Goal: Information Seeking & Learning: Understand process/instructions

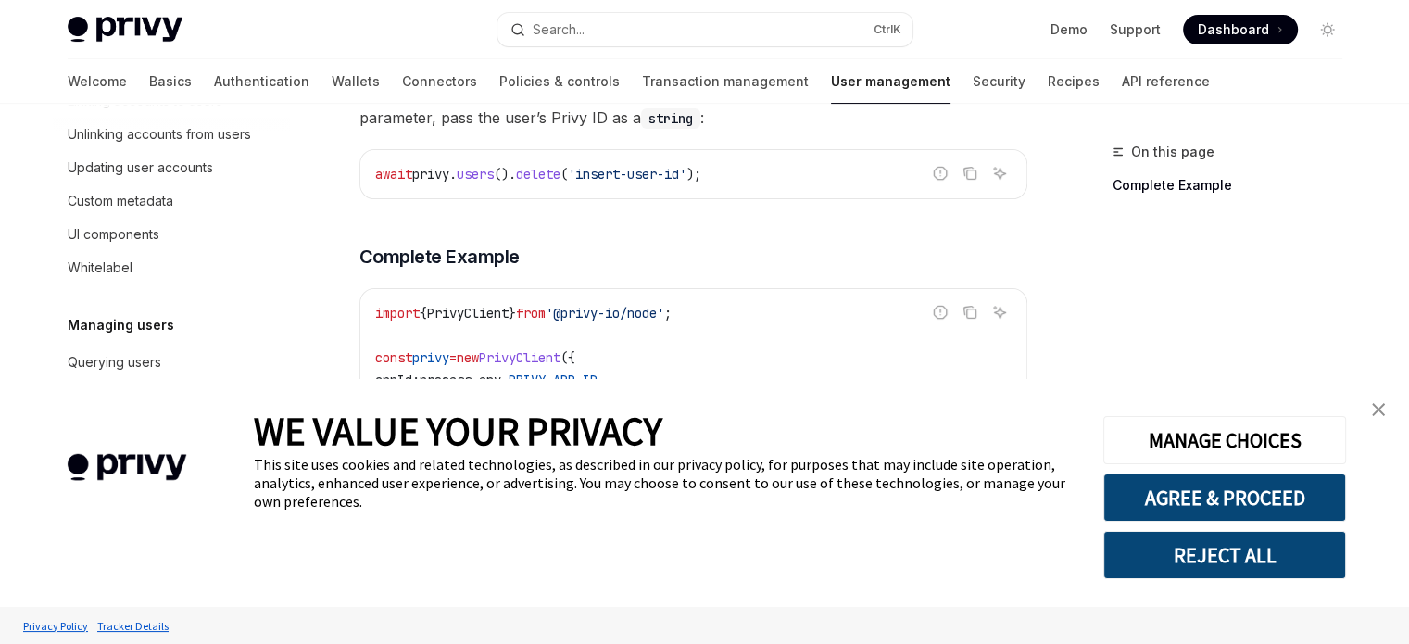
scroll to position [463, 0]
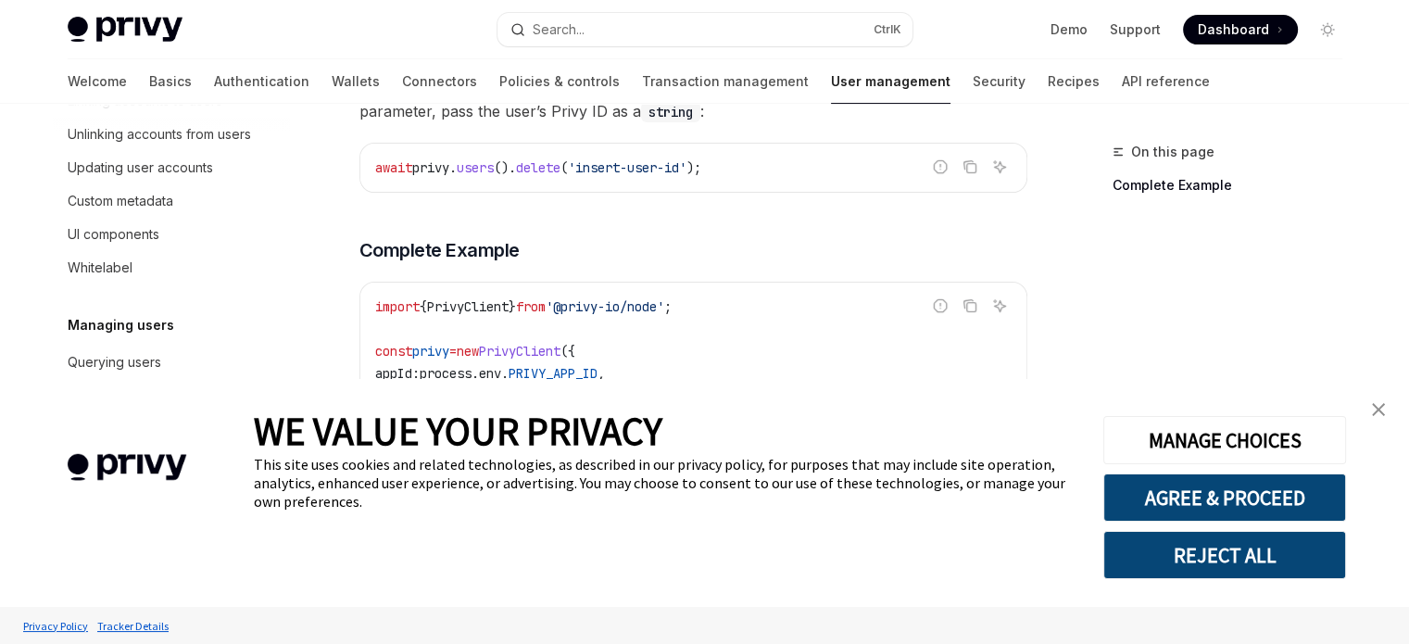
type textarea "*"
click at [1372, 414] on img "close banner" at bounding box center [1378, 409] width 13 height 13
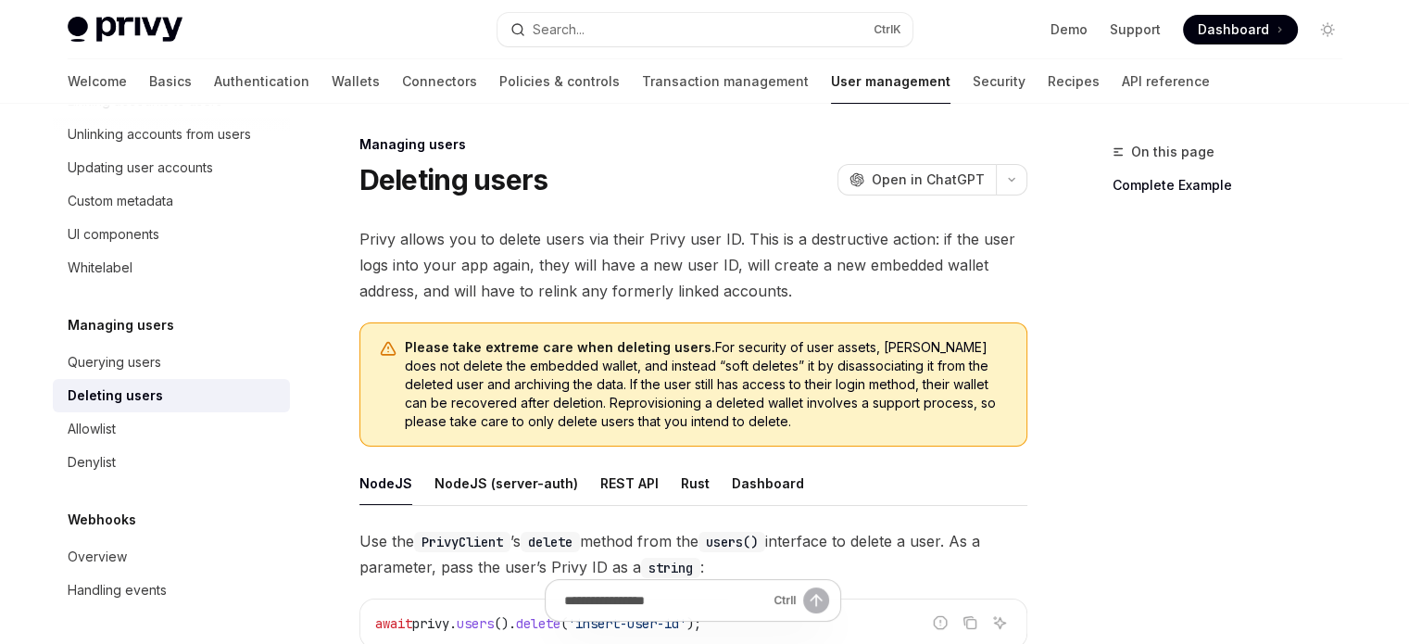
scroll to position [0, 0]
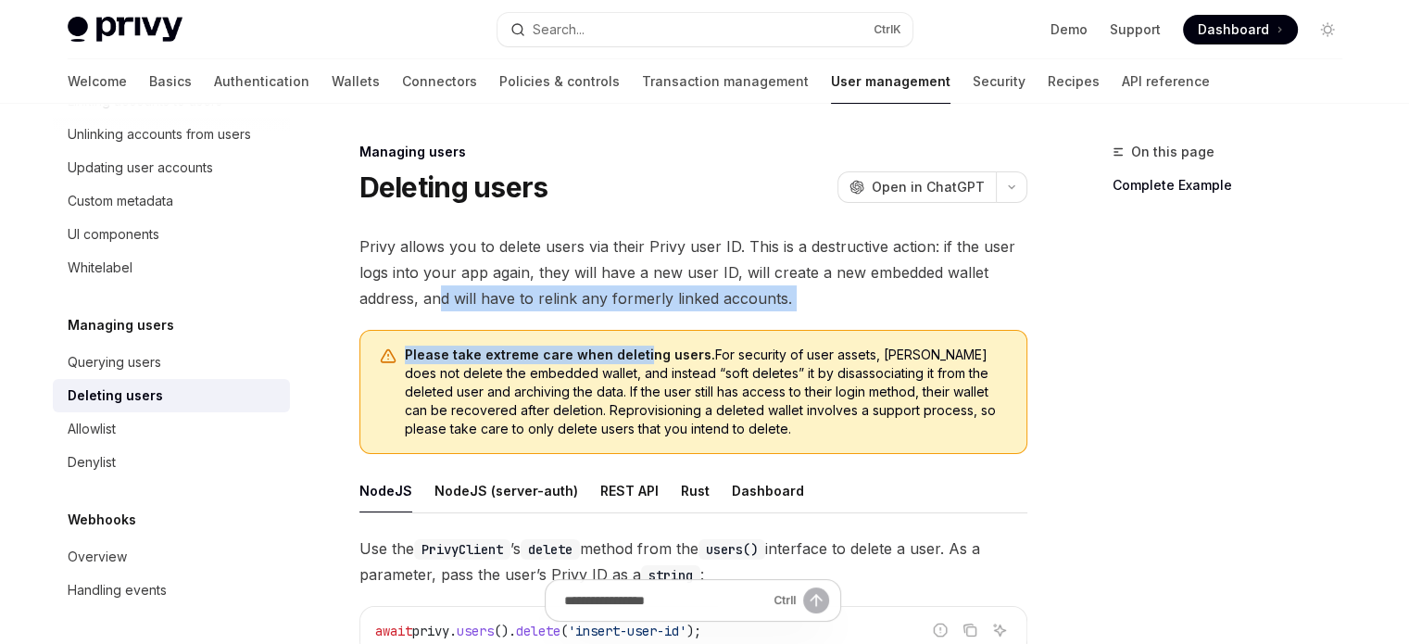
drag, startPoint x: 439, startPoint y: 304, endPoint x: 640, endPoint y: 314, distance: 201.2
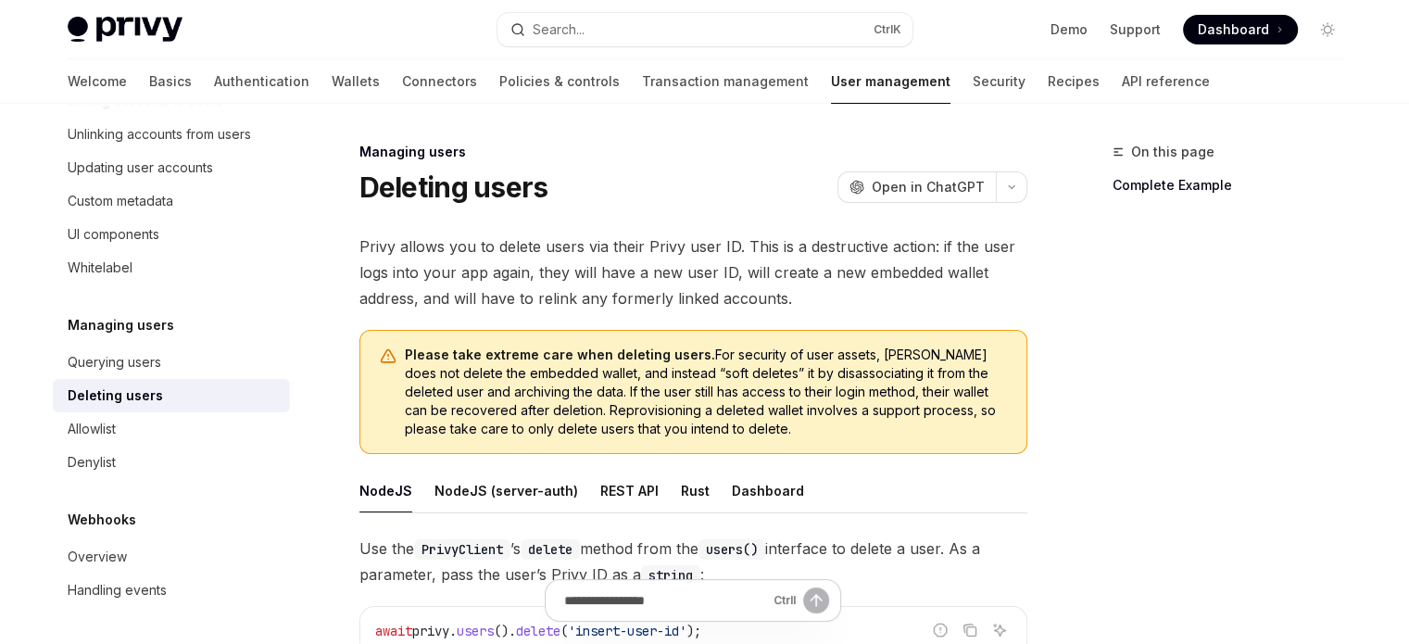
click at [650, 309] on span "Privy allows you to delete users via their Privy user ID. This is a destructive…" at bounding box center [693, 272] width 668 height 78
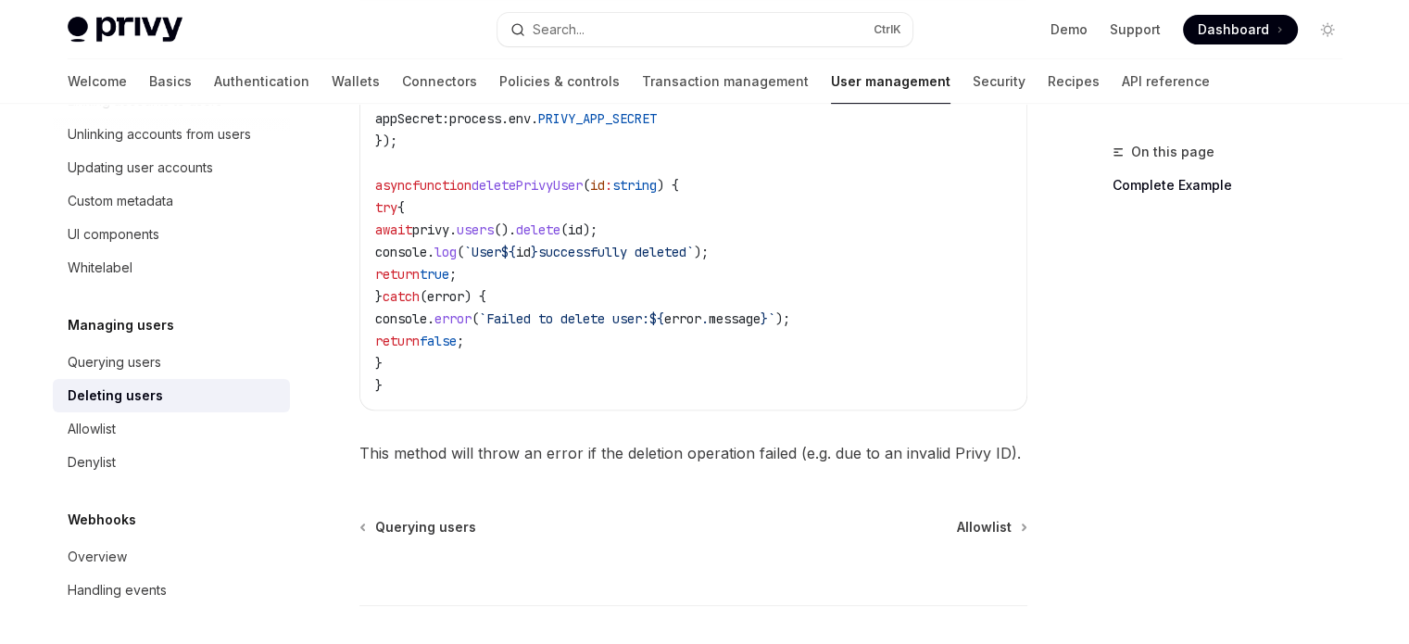
scroll to position [741, 0]
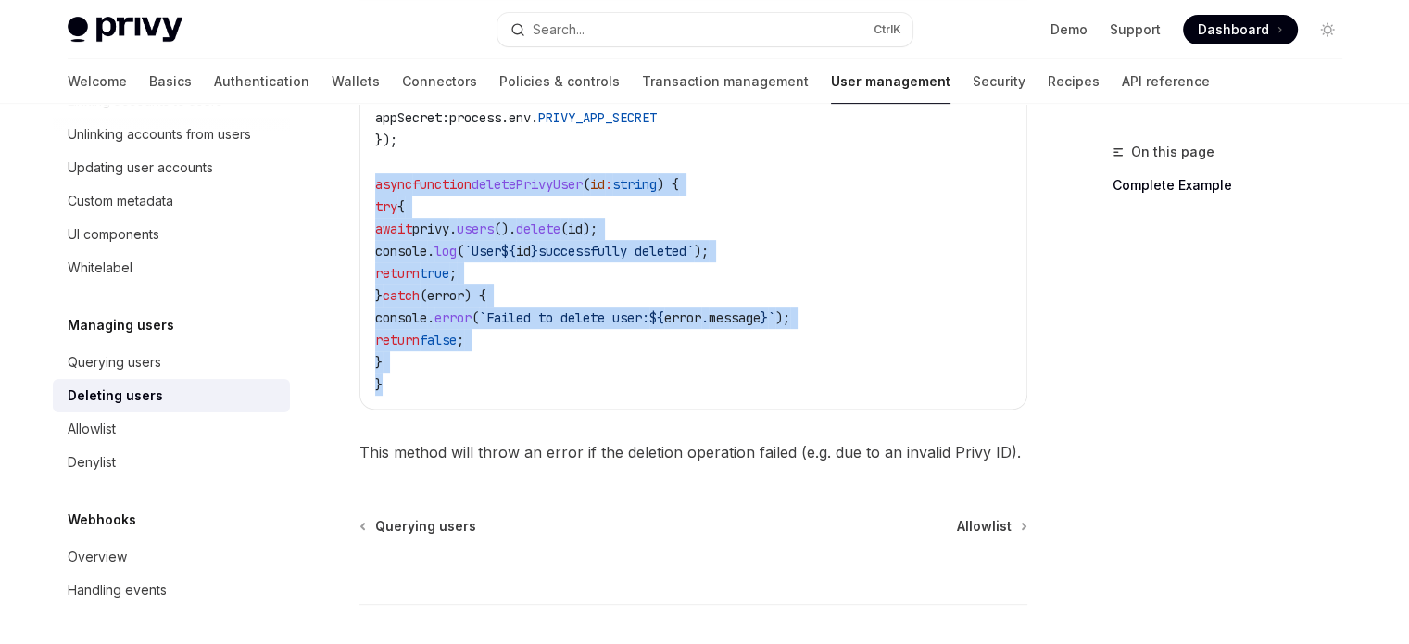
drag, startPoint x: 430, startPoint y: 381, endPoint x: 356, endPoint y: 190, distance: 204.7
click at [356, 190] on div "Managing users Deleting users OpenAI Open in ChatGPT OpenAI Open in ChatGPT Pri…" at bounding box center [519, 82] width 1022 height 1364
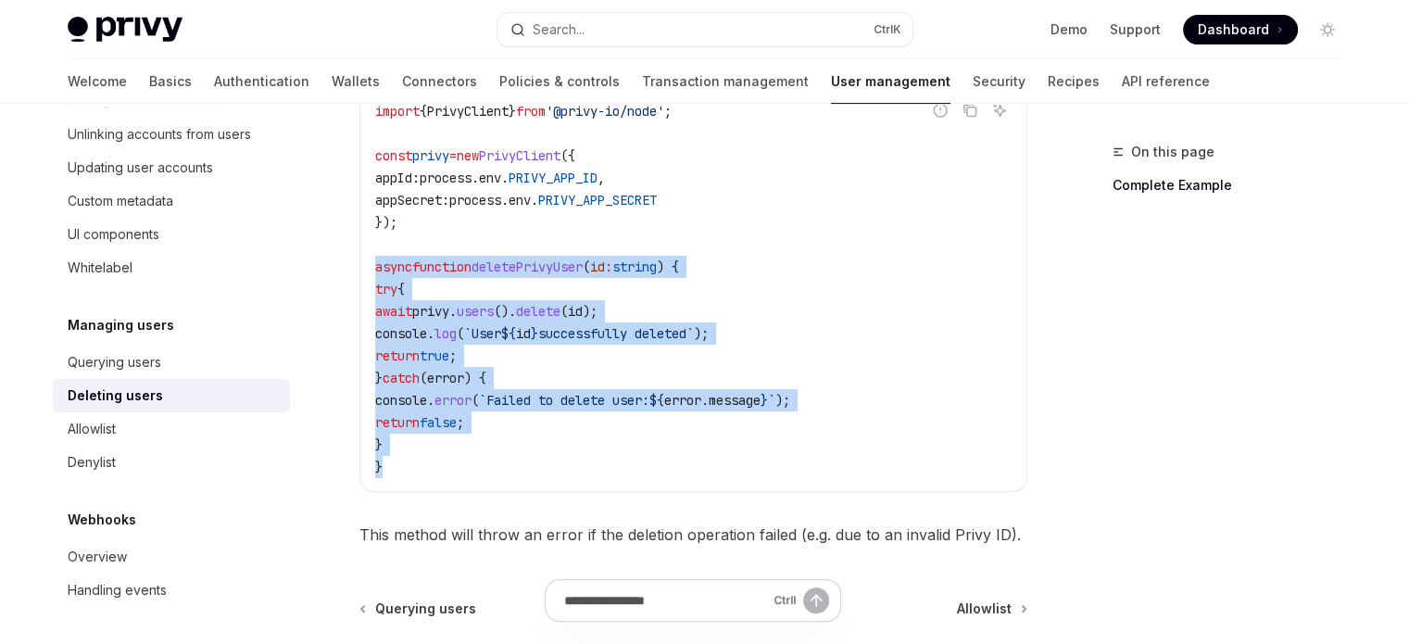
scroll to position [648, 0]
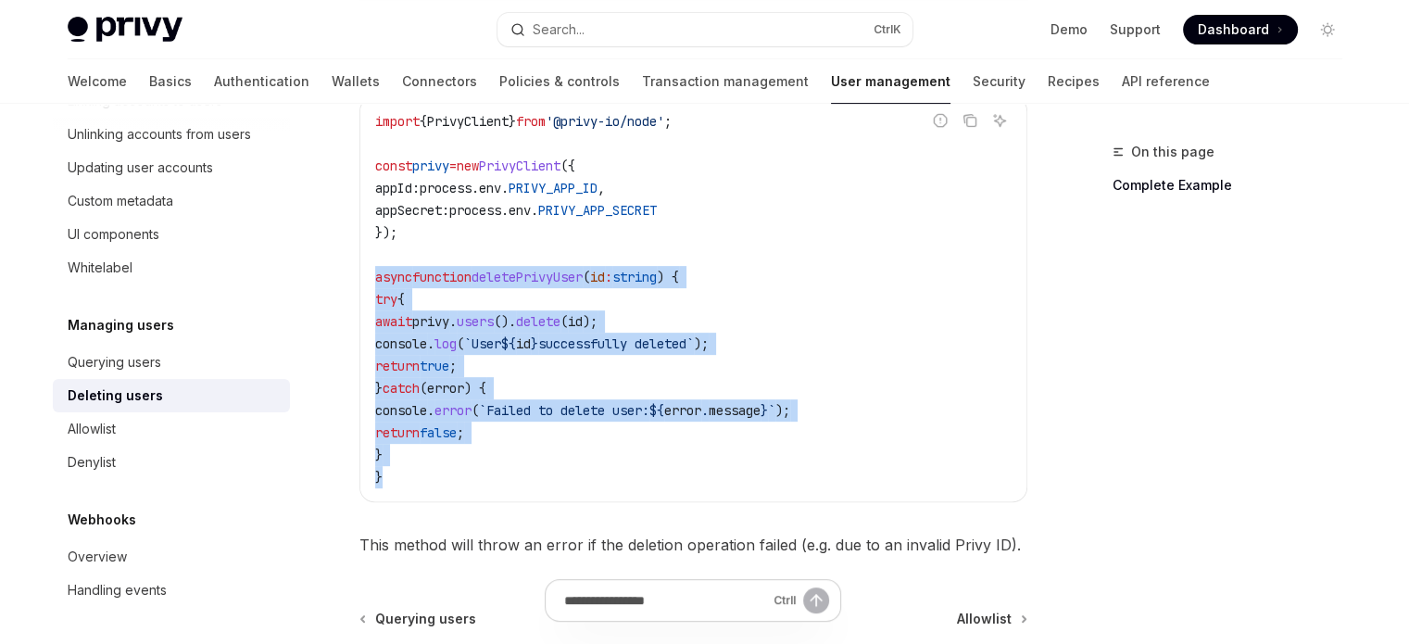
click at [501, 294] on code "import { PrivyClient } from '@privy-io/node' ; const privy = new PrivyClient ({…" at bounding box center [693, 299] width 636 height 378
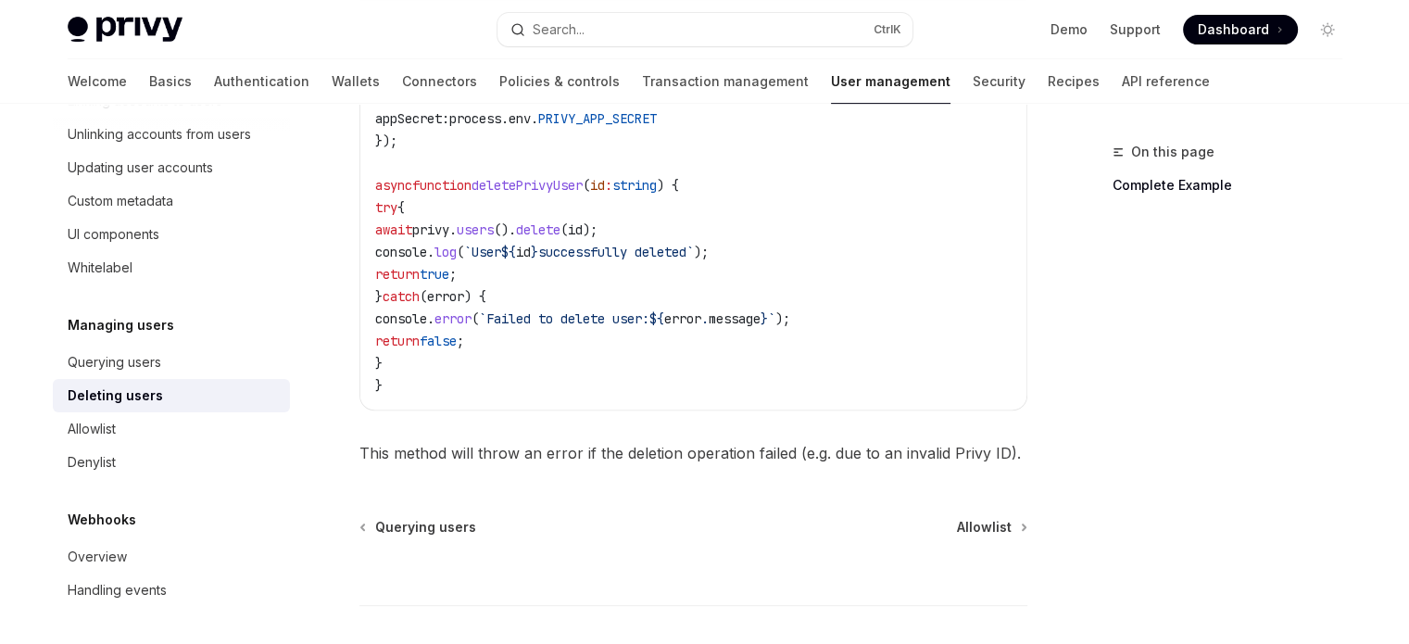
scroll to position [741, 0]
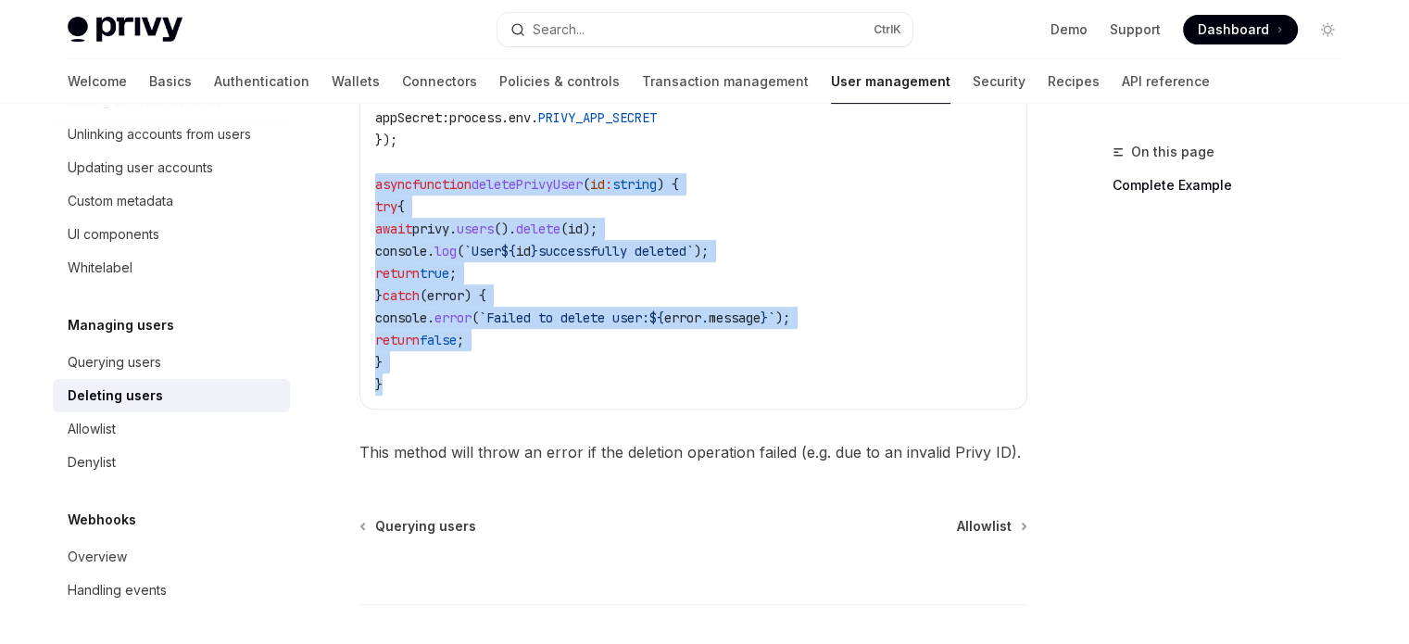
drag, startPoint x: 407, startPoint y: 370, endPoint x: 319, endPoint y: 183, distance: 206.3
click at [319, 183] on div "Managing users Deleting users OpenAI Open in ChatGPT OpenAI Open in ChatGPT Pri…" at bounding box center [519, 82] width 1022 height 1364
copy code "async function deletePrivyUser ( id : string ) { try { await privy . users (). …"
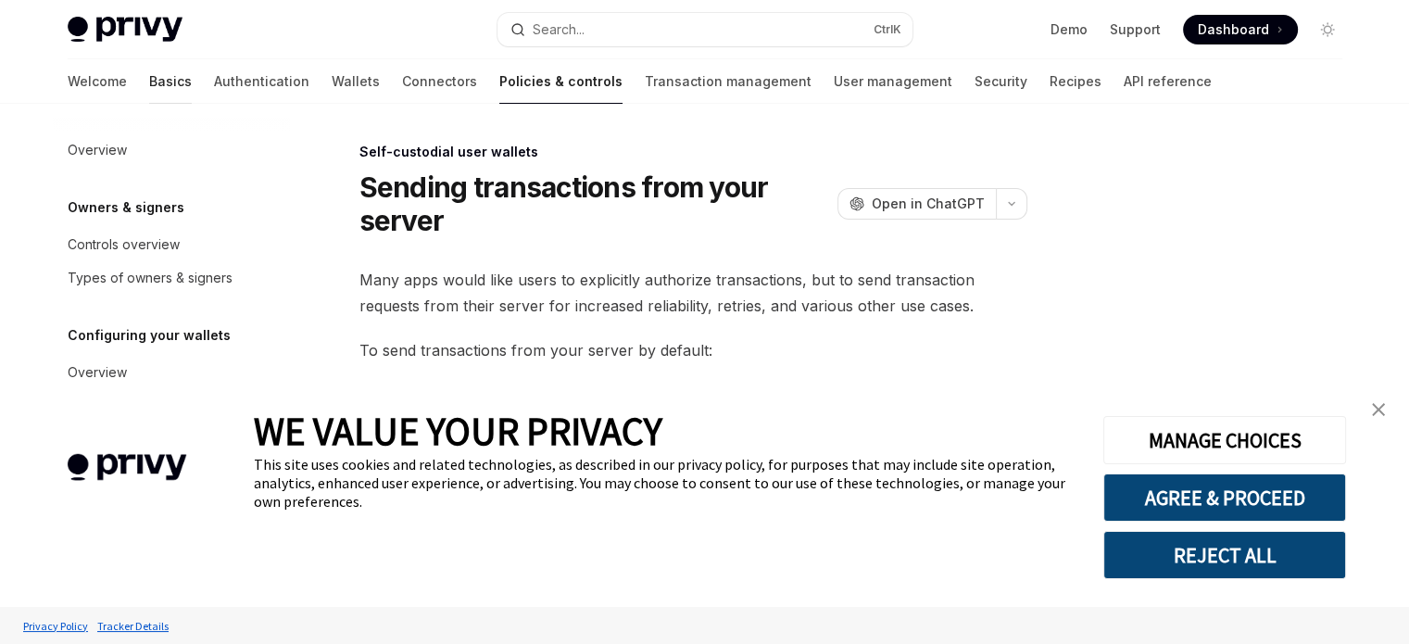
click at [149, 83] on link "Basics" at bounding box center [170, 81] width 43 height 44
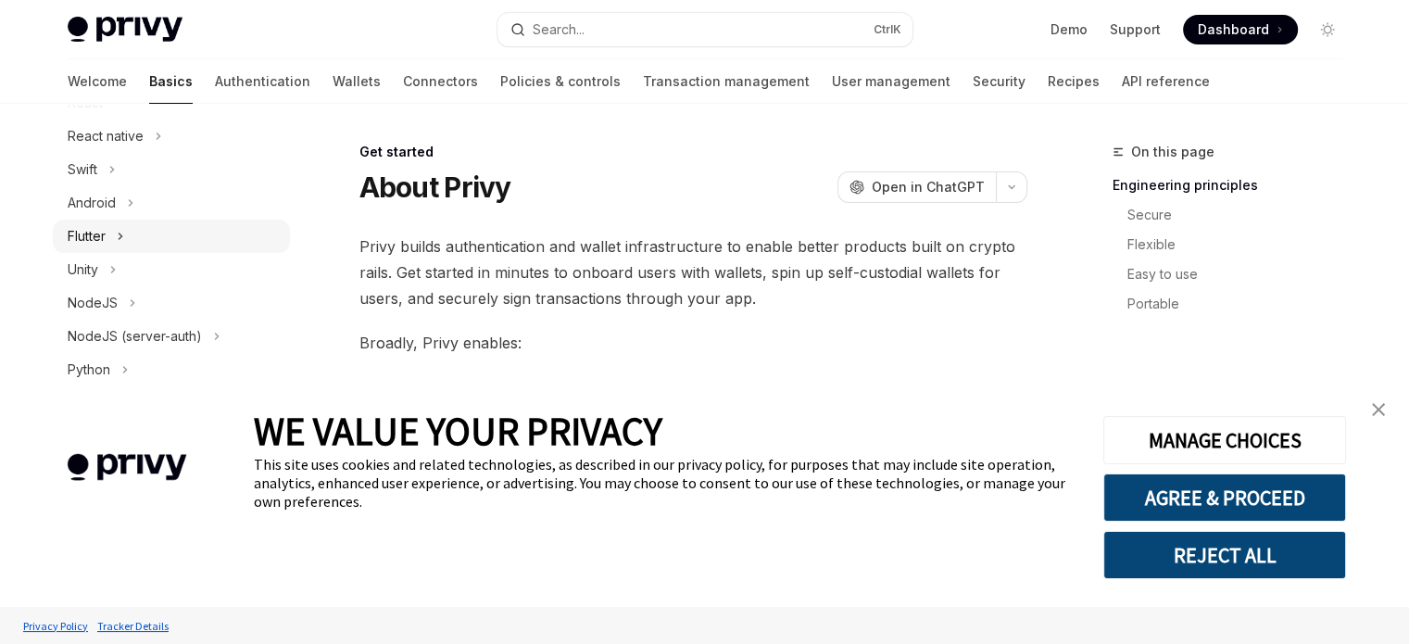
scroll to position [278, 0]
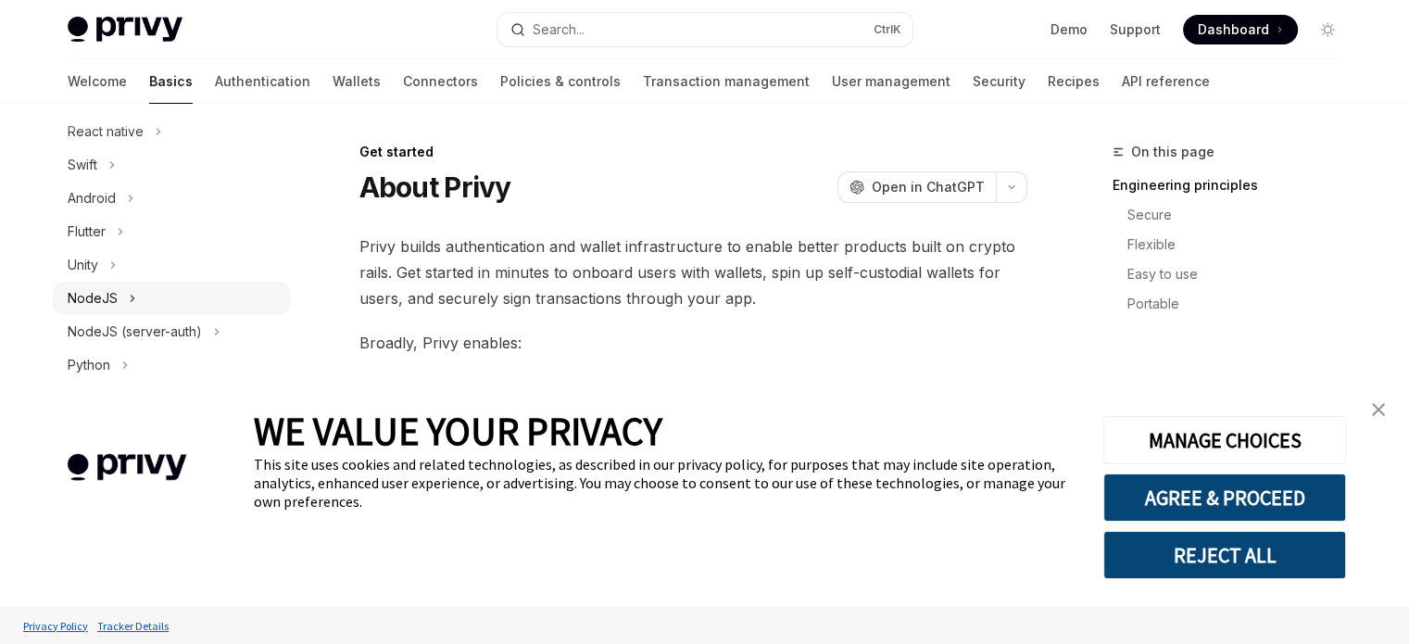
click at [185, 288] on button "NodeJS" at bounding box center [171, 298] width 237 height 33
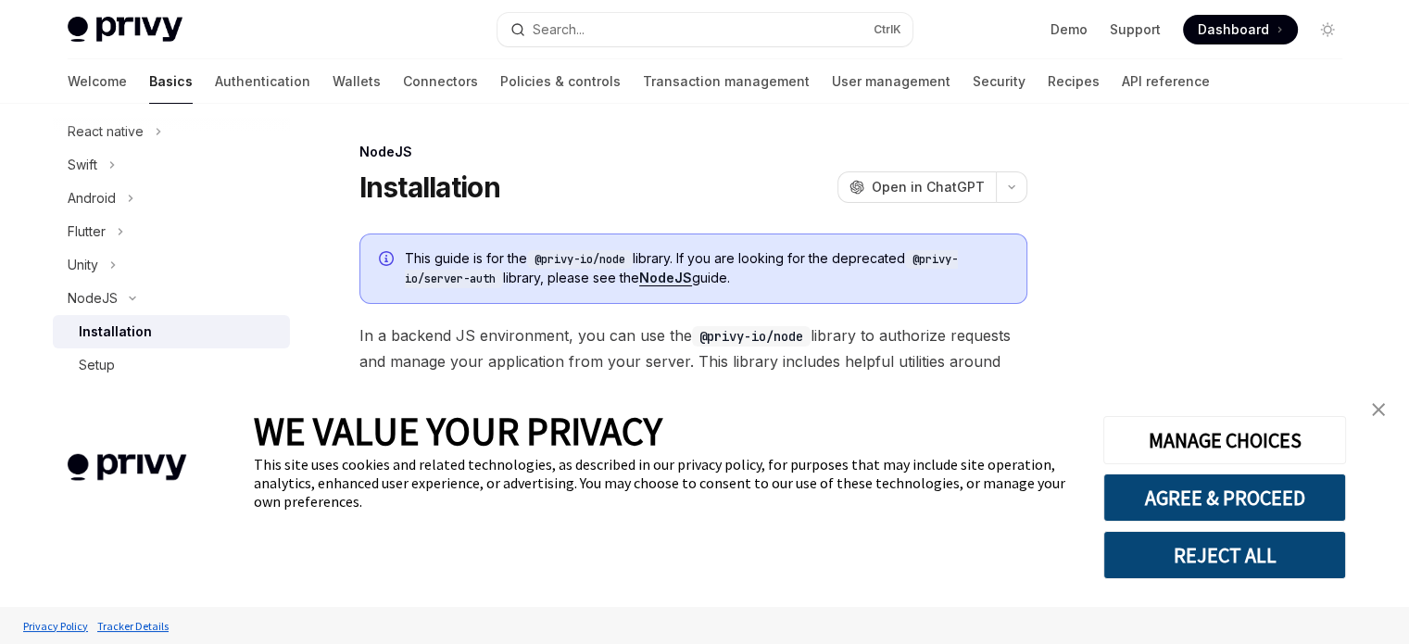
click at [1384, 412] on img "close banner" at bounding box center [1378, 409] width 13 height 13
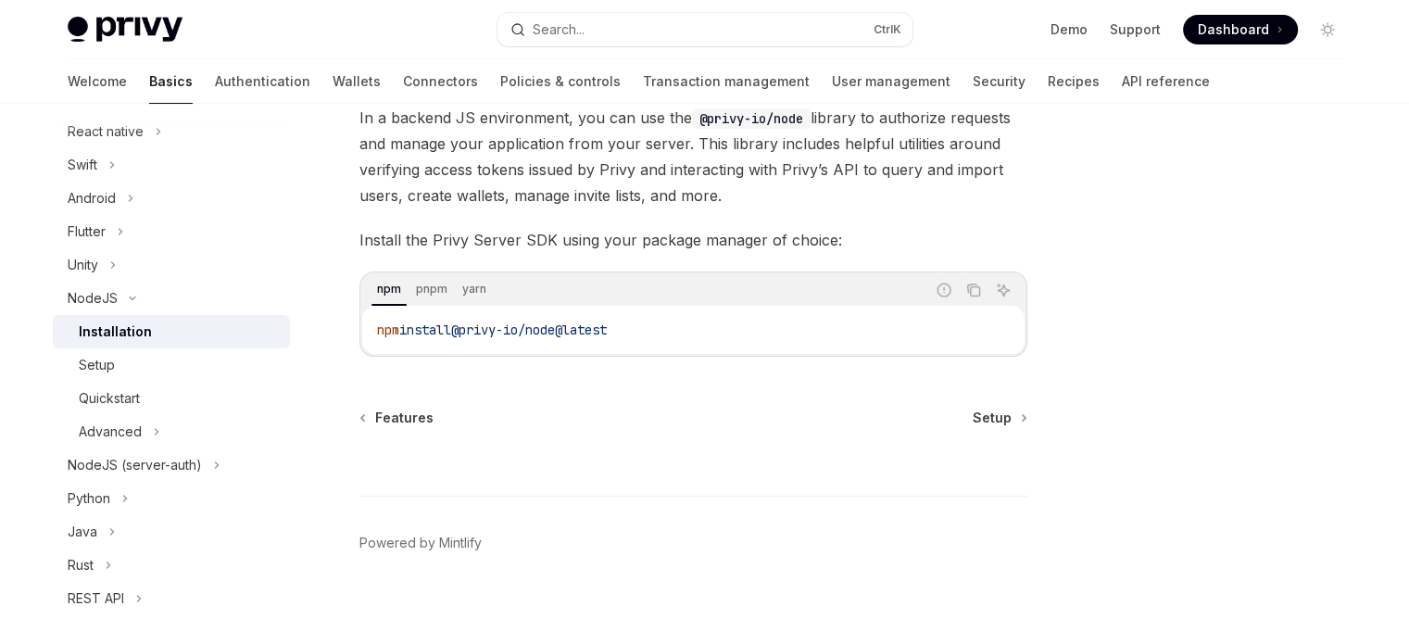
scroll to position [228, 0]
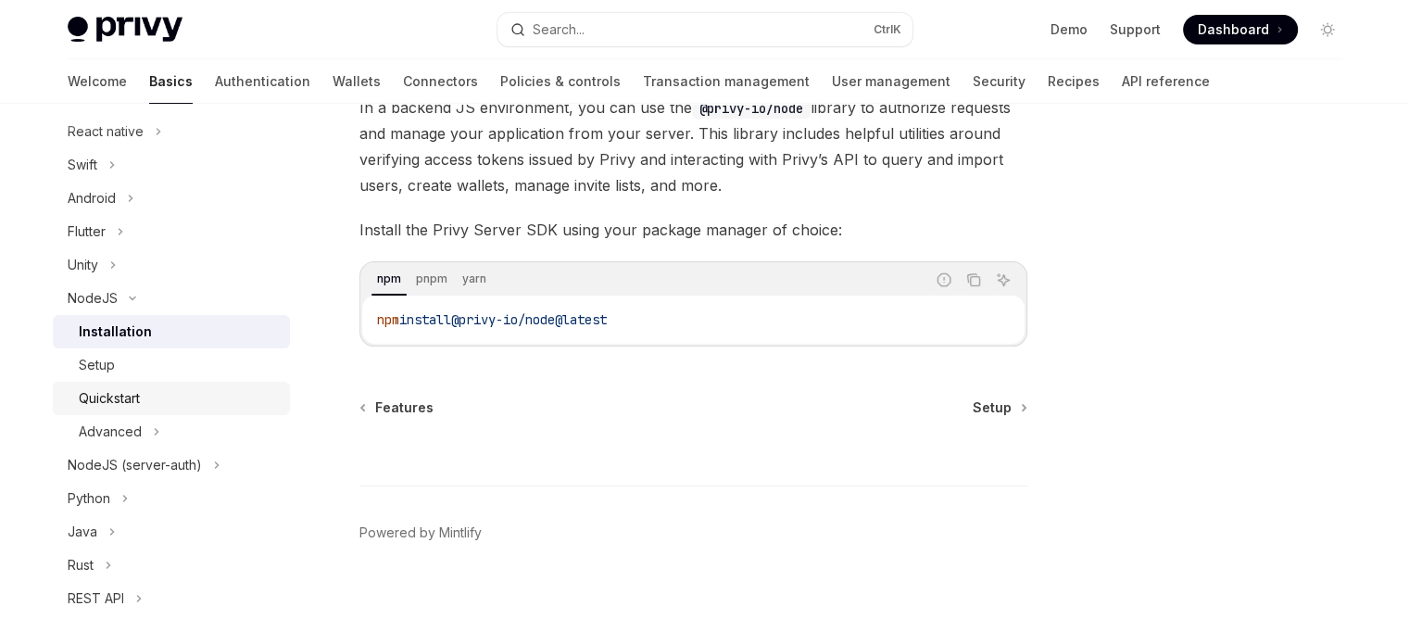
click at [160, 388] on div "Quickstart" at bounding box center [179, 398] width 200 height 22
type textarea "*"
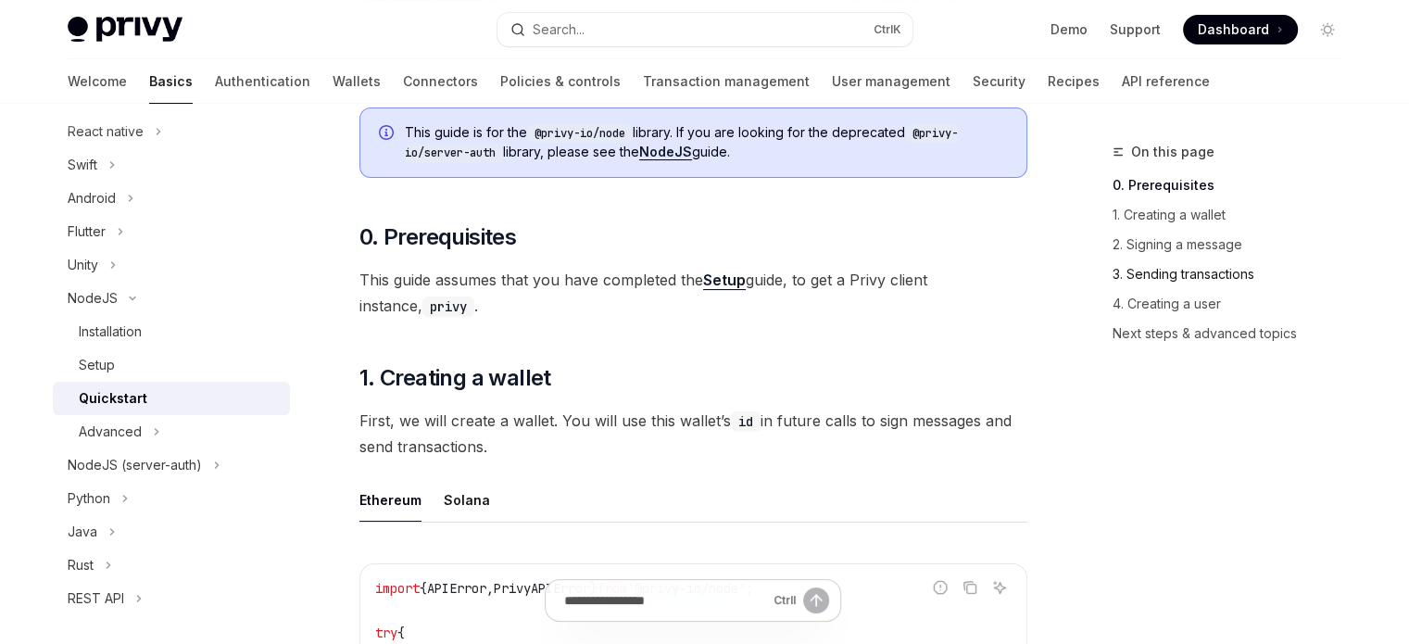
click at [1218, 276] on link "3. Sending transactions" at bounding box center [1234, 274] width 244 height 30
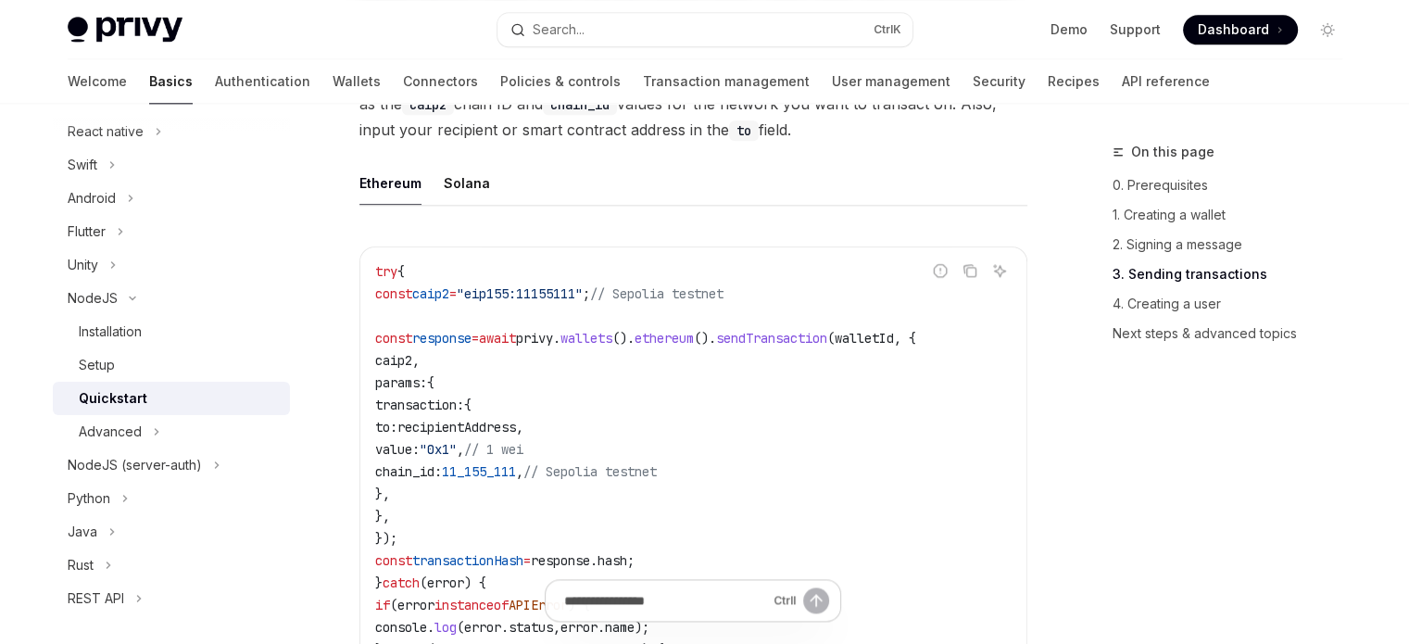
scroll to position [2404, 0]
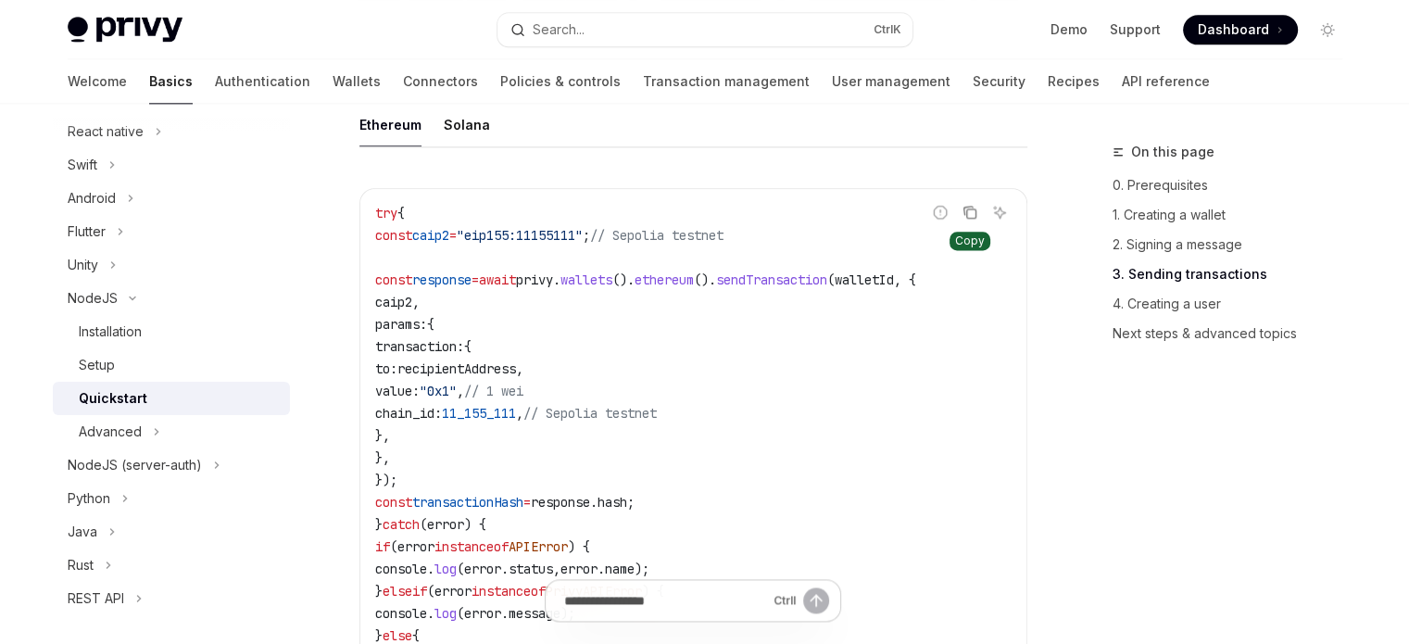
click at [974, 219] on icon "Copy the contents from the code block" at bounding box center [970, 213] width 9 height 9
click at [707, 316] on code "try { const caip2 = "eip155:11155111" ; // Sepolia testnet const response = awa…" at bounding box center [693, 457] width 636 height 511
click at [612, 288] on span "wallets" at bounding box center [586, 279] width 52 height 17
